Goal: Task Accomplishment & Management: Use online tool/utility

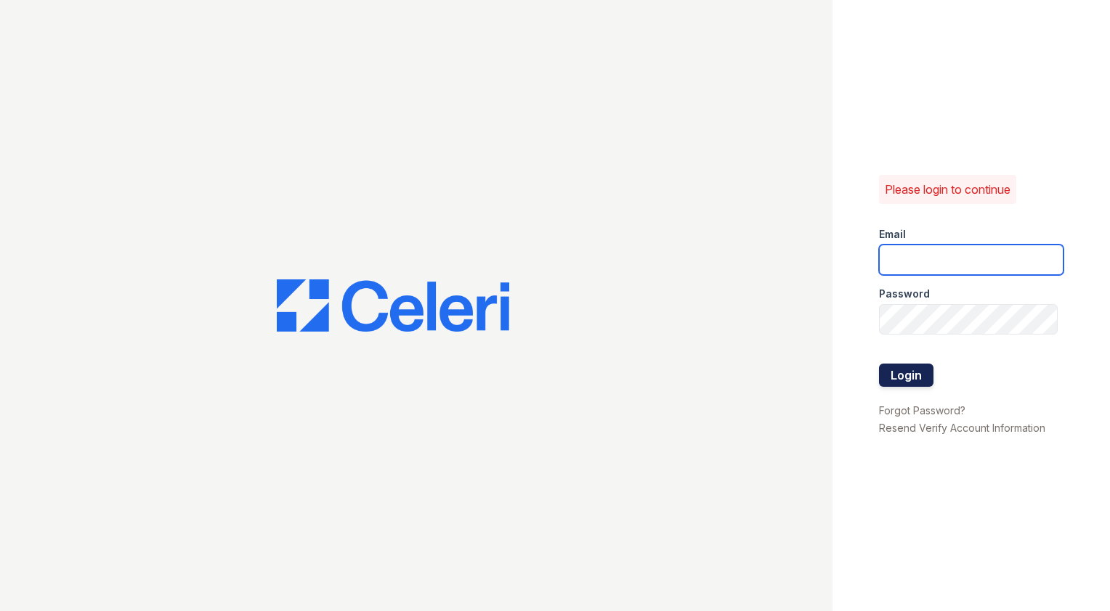
type input "Capitalhills1@cafmanagement.com"
click at [906, 373] on button "Login" at bounding box center [906, 375] width 54 height 23
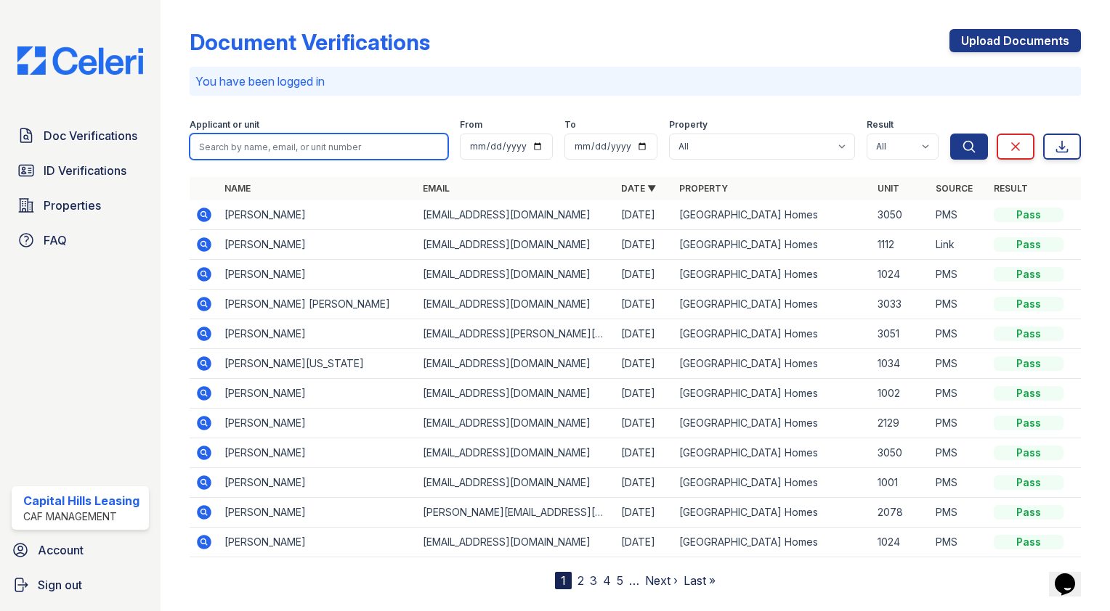
click at [320, 158] on input "search" at bounding box center [319, 147] width 259 height 26
type input "jean"
click at [950, 134] on button "Search" at bounding box center [969, 147] width 38 height 26
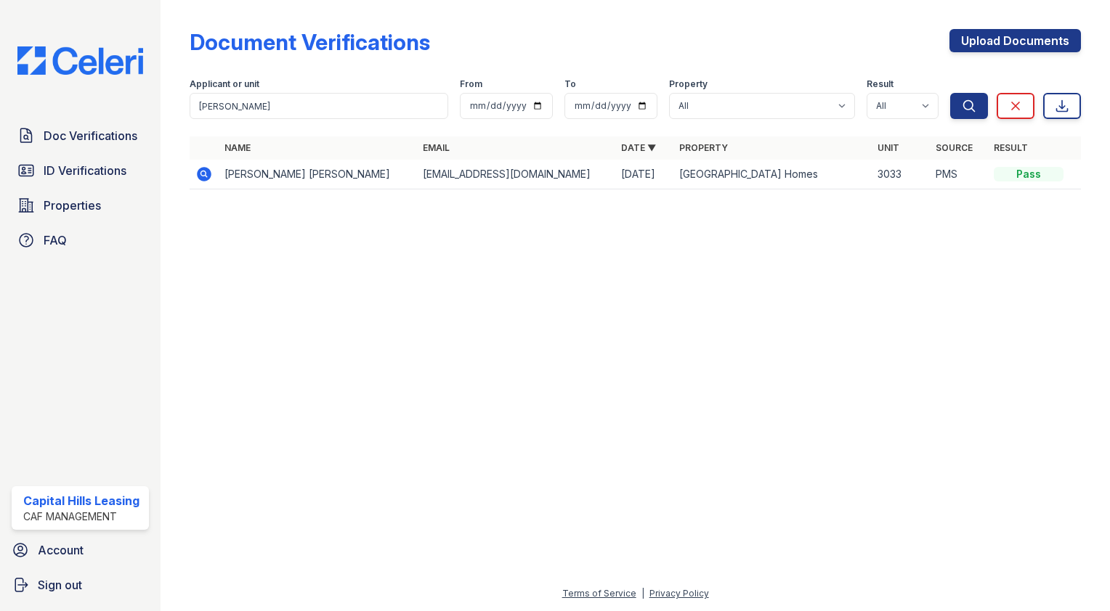
click at [203, 177] on icon at bounding box center [204, 174] width 15 height 15
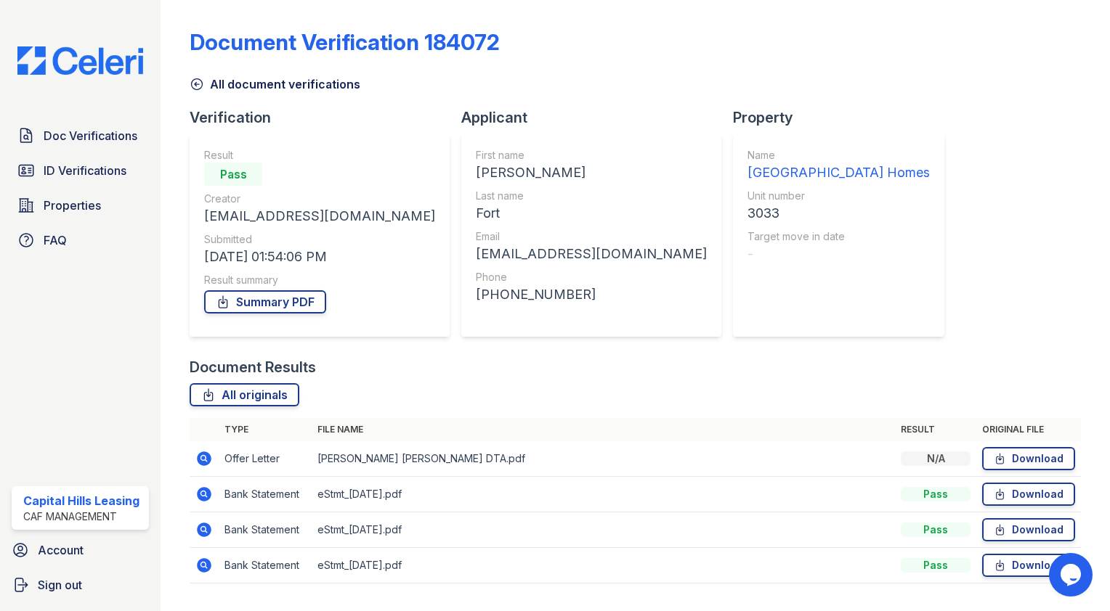
scroll to position [35, 0]
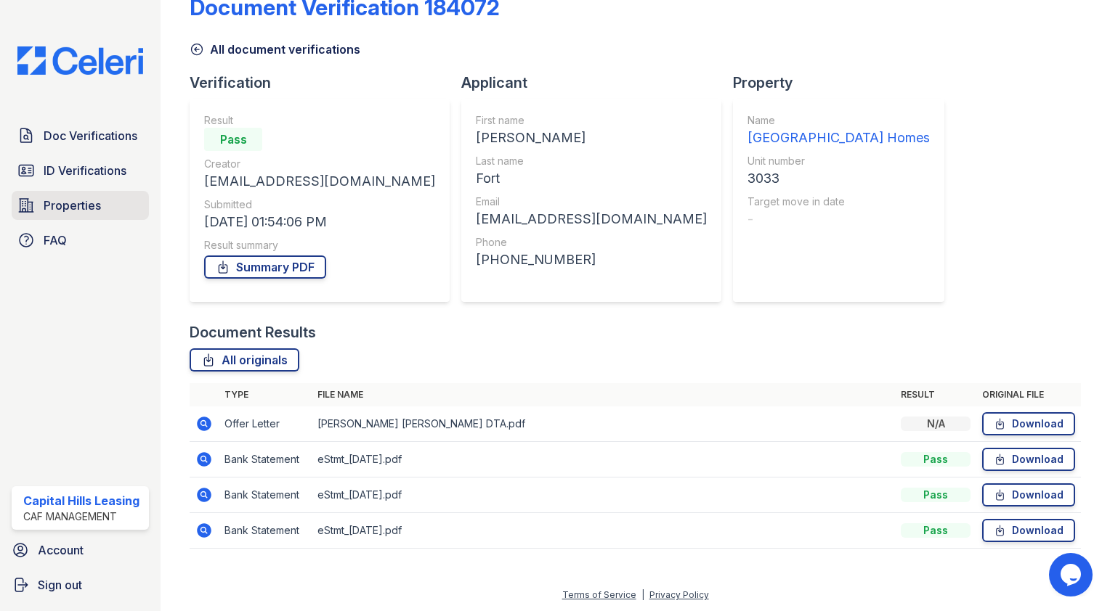
click at [66, 207] on span "Properties" at bounding box center [72, 205] width 57 height 17
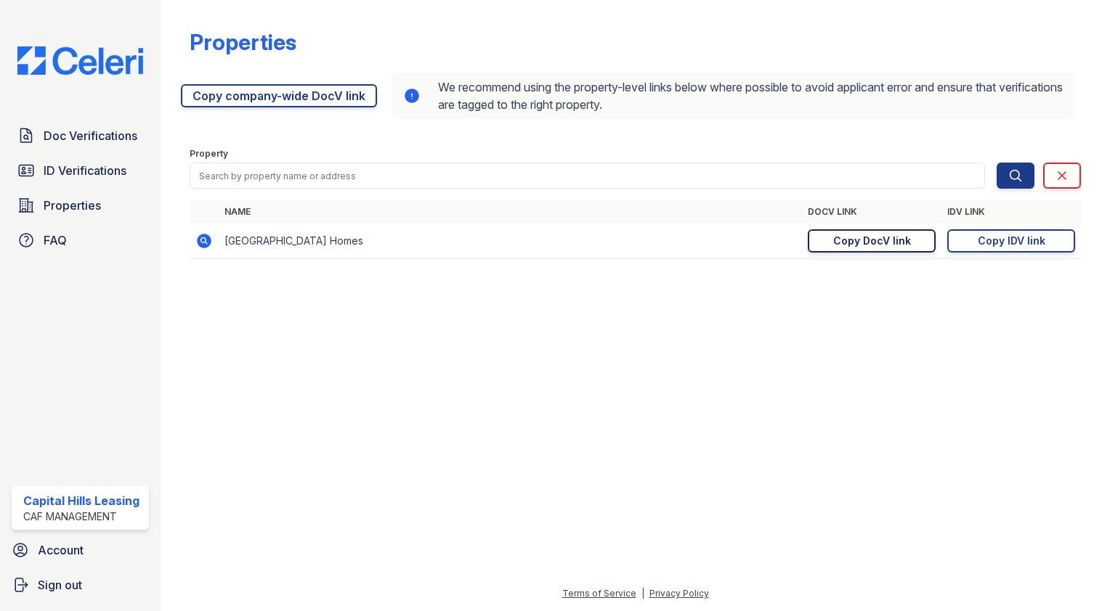
click at [869, 248] on div "Copy DocV link" at bounding box center [872, 241] width 78 height 15
click at [856, 243] on div "Copy DocV link" at bounding box center [872, 241] width 78 height 15
click at [1006, 246] on div "Copy IDV link" at bounding box center [1011, 241] width 68 height 15
click at [124, 170] on span "ID Verifications" at bounding box center [85, 170] width 83 height 17
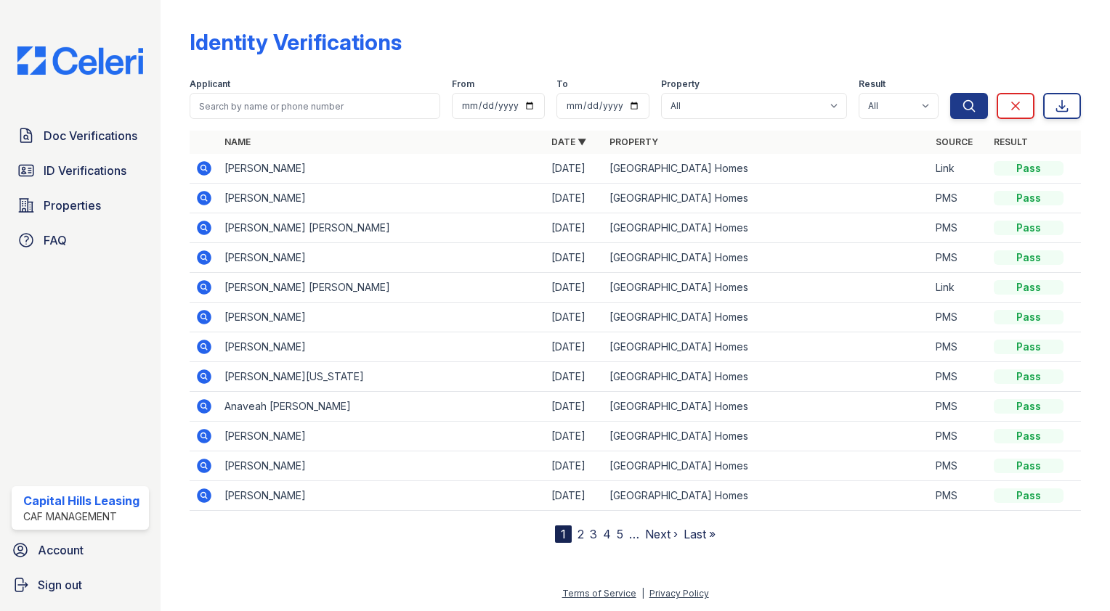
click at [206, 227] on icon at bounding box center [203, 227] width 17 height 17
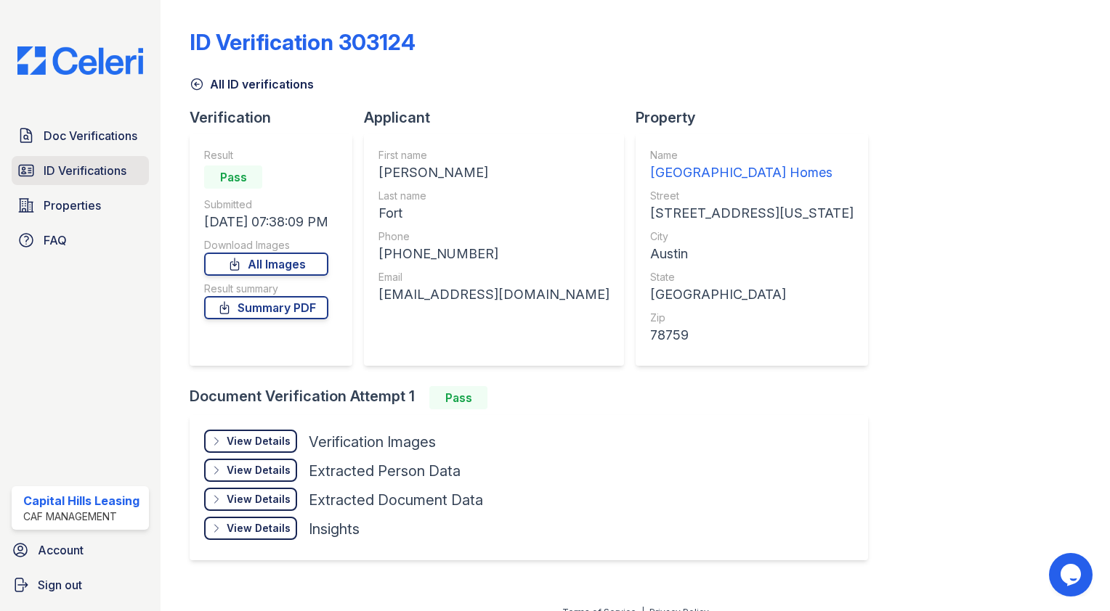
drag, startPoint x: 97, startPoint y: 172, endPoint x: 80, endPoint y: 179, distance: 18.9
click at [80, 179] on link "ID Verifications" at bounding box center [80, 170] width 137 height 29
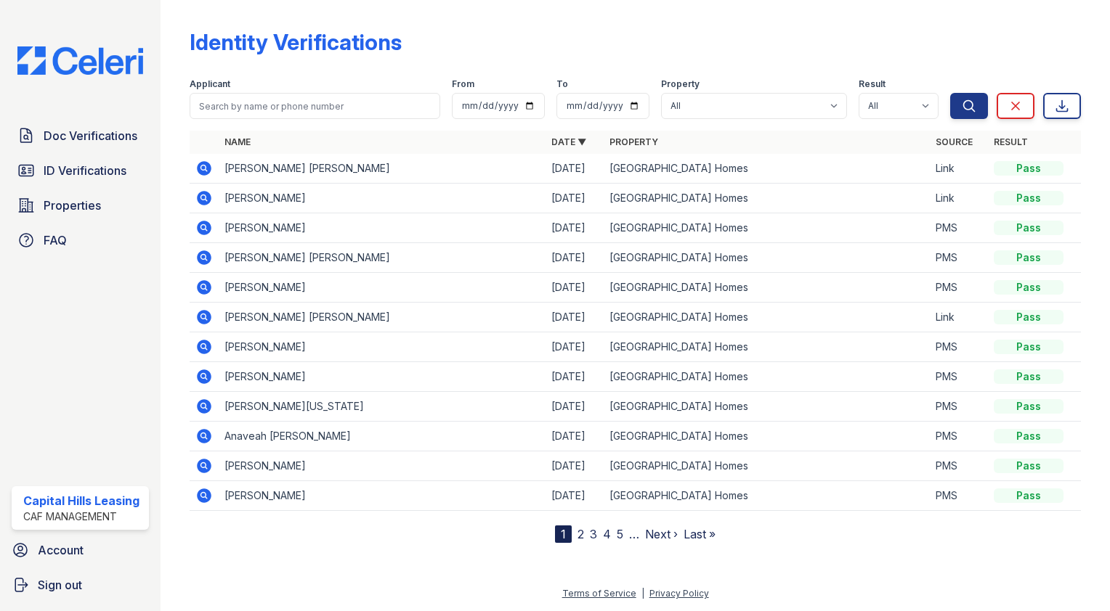
click at [206, 167] on icon at bounding box center [204, 168] width 15 height 15
click at [76, 144] on span "Doc Verifications" at bounding box center [91, 135] width 94 height 17
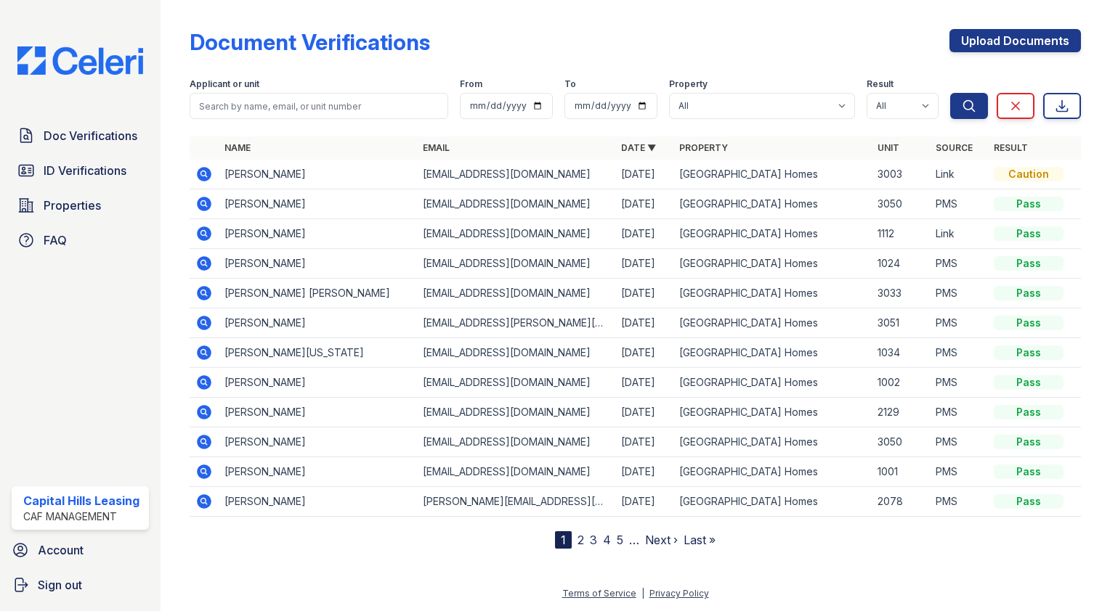
click at [204, 176] on icon at bounding box center [204, 174] width 15 height 15
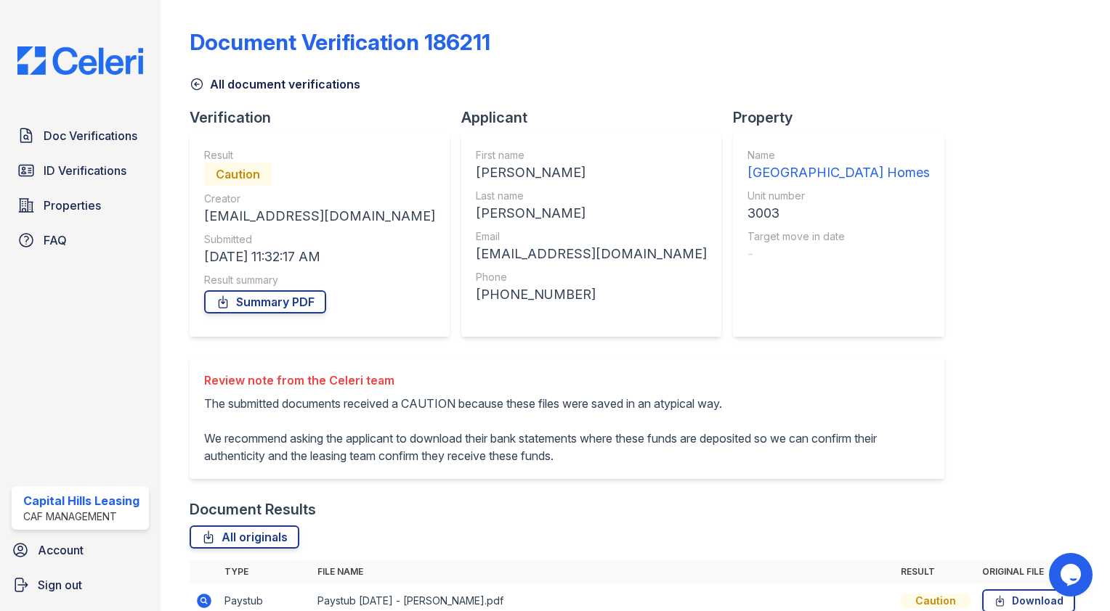
scroll to position [177, 0]
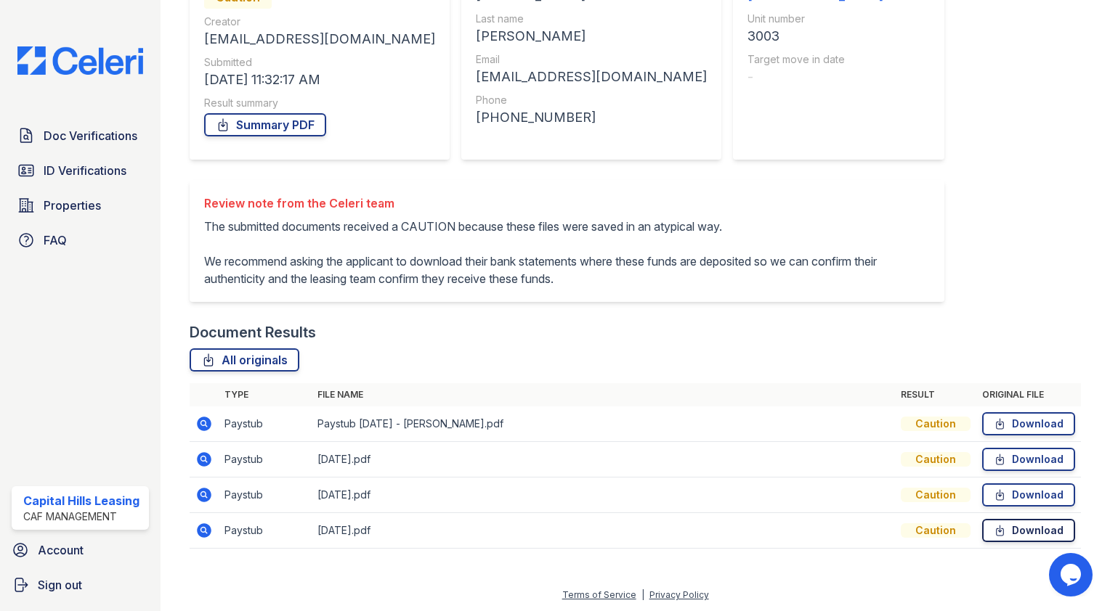
click at [1014, 540] on link "Download" at bounding box center [1028, 530] width 93 height 23
